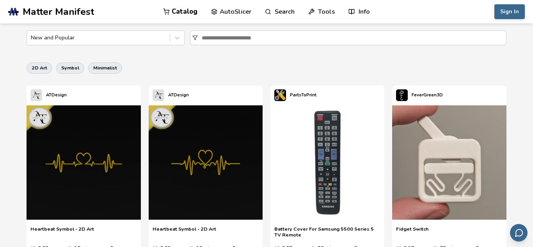
scroll to position [179, 0]
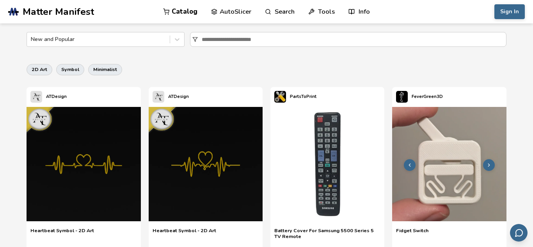
click at [448, 162] on img at bounding box center [449, 164] width 114 height 114
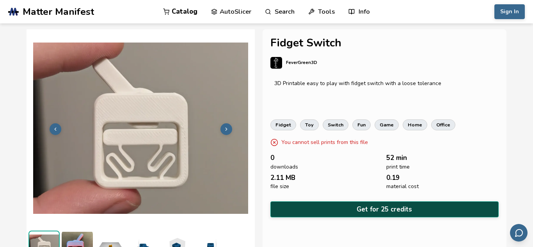
click at [314, 210] on button "Get for 25 credits" at bounding box center [384, 209] width 228 height 16
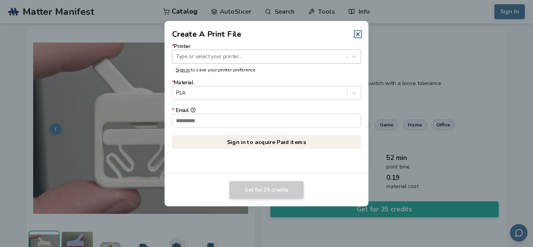
click at [235, 56] on div at bounding box center [259, 56] width 167 height 7
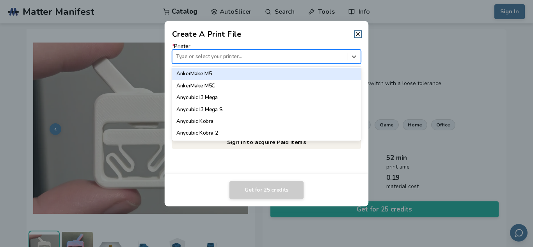
click at [397, 90] on dialog "Create A Print File * Printer 62 results available. Use Up and Down to choose o…" at bounding box center [266, 123] width 506 height 234
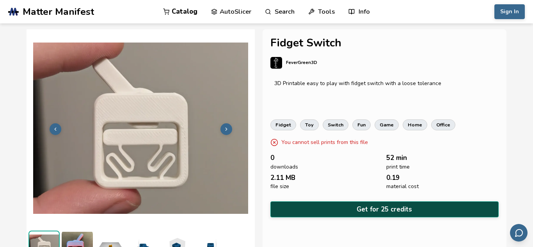
click at [330, 206] on button "Get for 25 credits" at bounding box center [384, 209] width 228 height 16
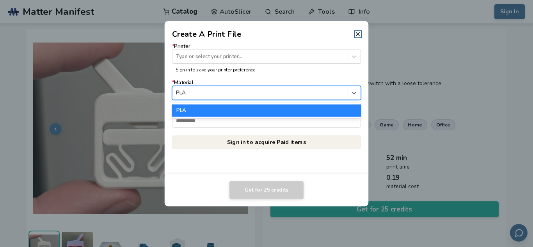
click at [268, 91] on div at bounding box center [259, 92] width 167 height 7
click at [352, 97] on div at bounding box center [353, 92] width 13 height 13
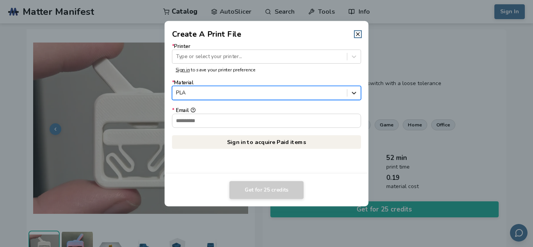
click at [352, 96] on icon at bounding box center [353, 92] width 7 height 7
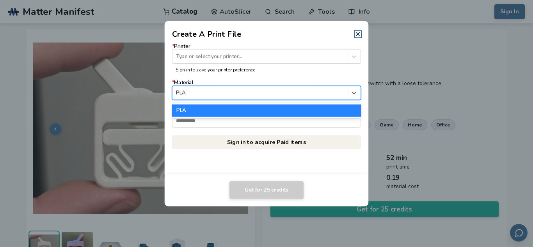
click at [321, 92] on div at bounding box center [259, 92] width 167 height 7
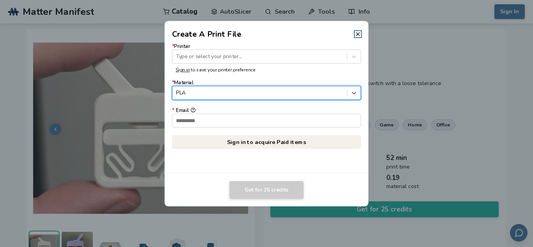
click at [363, 37] on header "Create A Print File" at bounding box center [267, 30] width 204 height 19
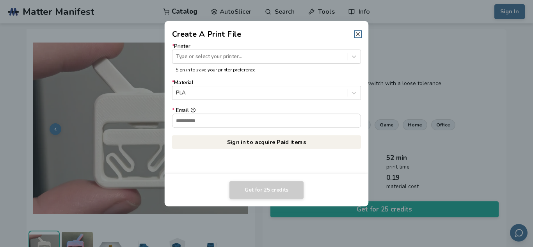
click at [359, 35] on line at bounding box center [357, 33] width 3 height 3
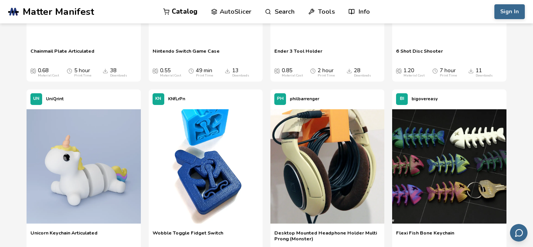
scroll to position [1997, 0]
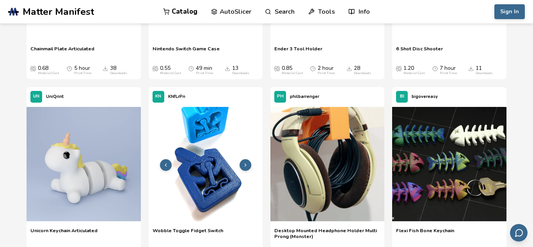
click at [190, 160] on img at bounding box center [206, 164] width 114 height 114
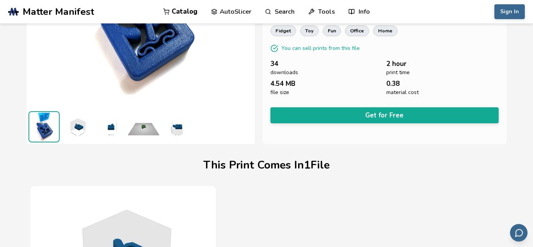
scroll to position [120, 0]
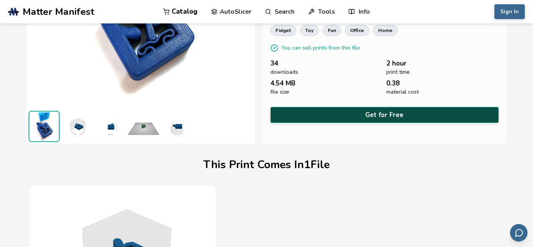
click at [289, 107] on button "Get for Free" at bounding box center [384, 115] width 228 height 16
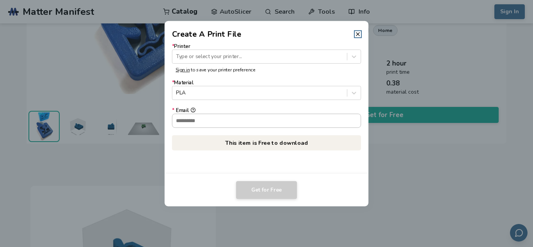
click at [284, 115] on input "* Email" at bounding box center [266, 120] width 188 height 13
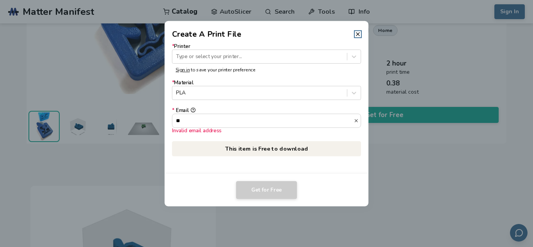
type input "**"
click at [427, 78] on dialog "Create A Print File * Printer Type or select your printer... Sign in to save yo…" at bounding box center [266, 123] width 506 height 234
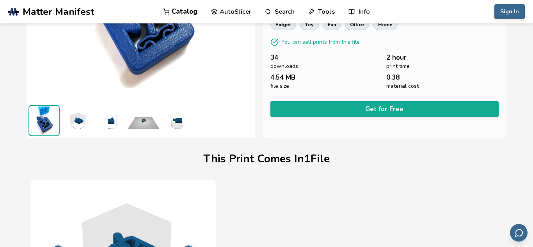
scroll to position [126, 0]
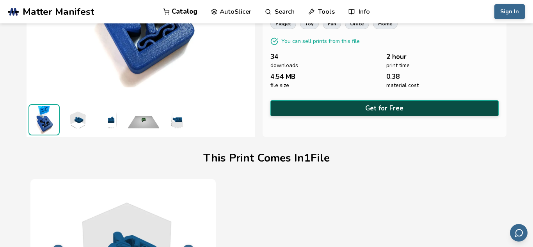
click at [322, 112] on button "Get for Free" at bounding box center [384, 108] width 228 height 16
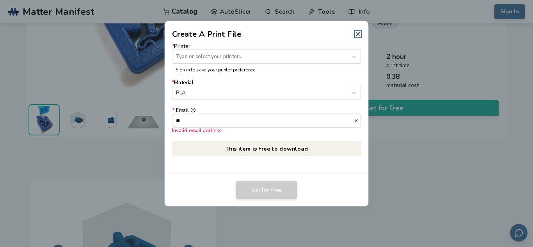
click at [359, 36] on icon at bounding box center [358, 34] width 6 height 6
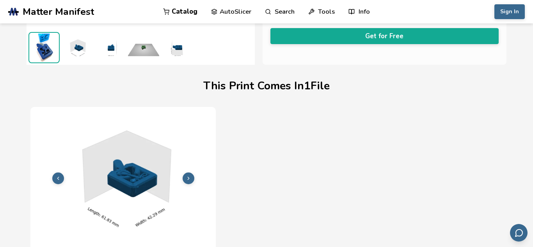
scroll to position [0, 0]
